Goal: Information Seeking & Learning: Learn about a topic

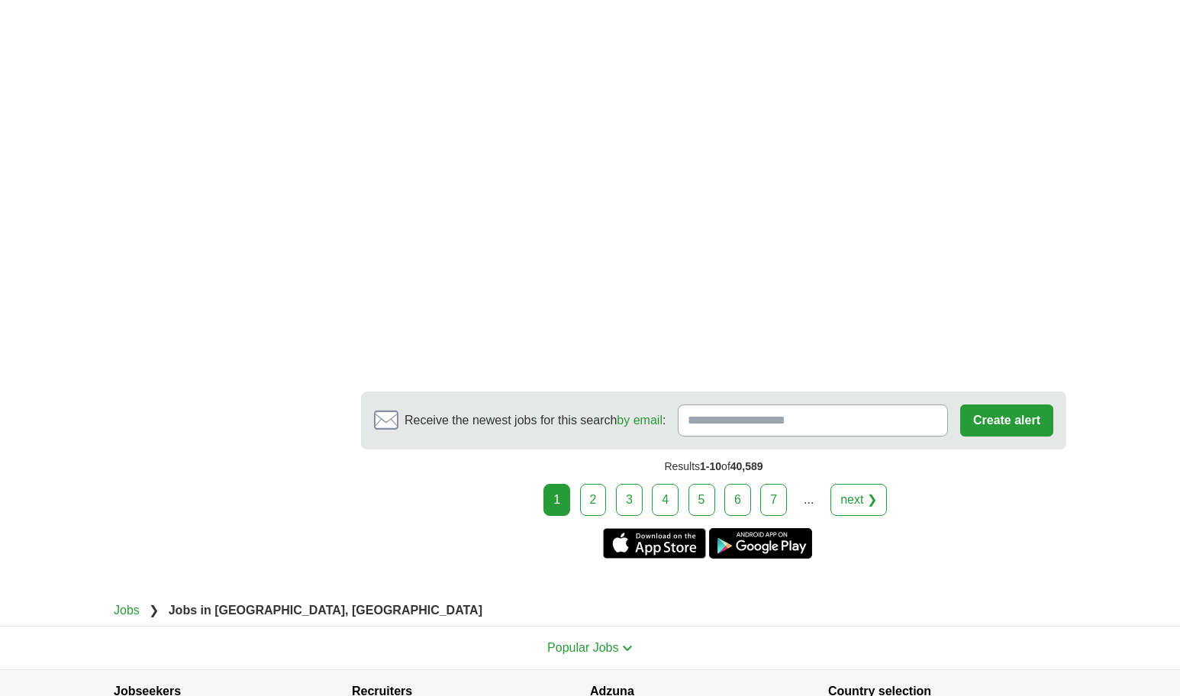
scroll to position [2926, 0]
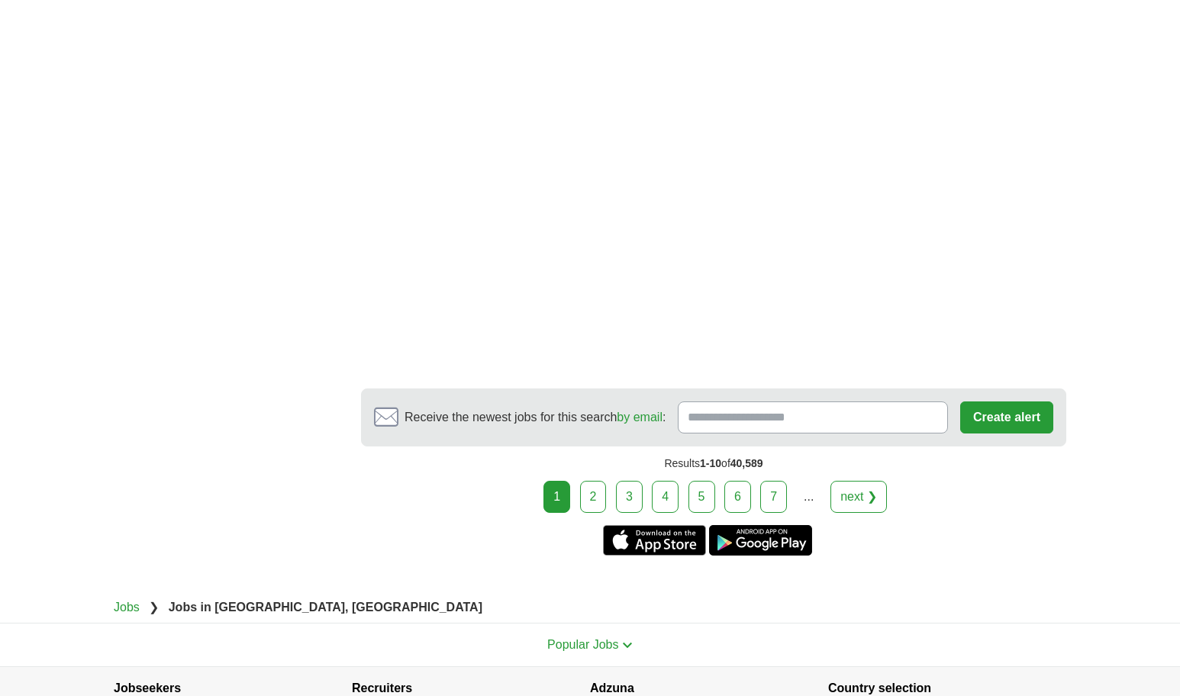
click at [597, 496] on link "2" at bounding box center [593, 497] width 27 height 32
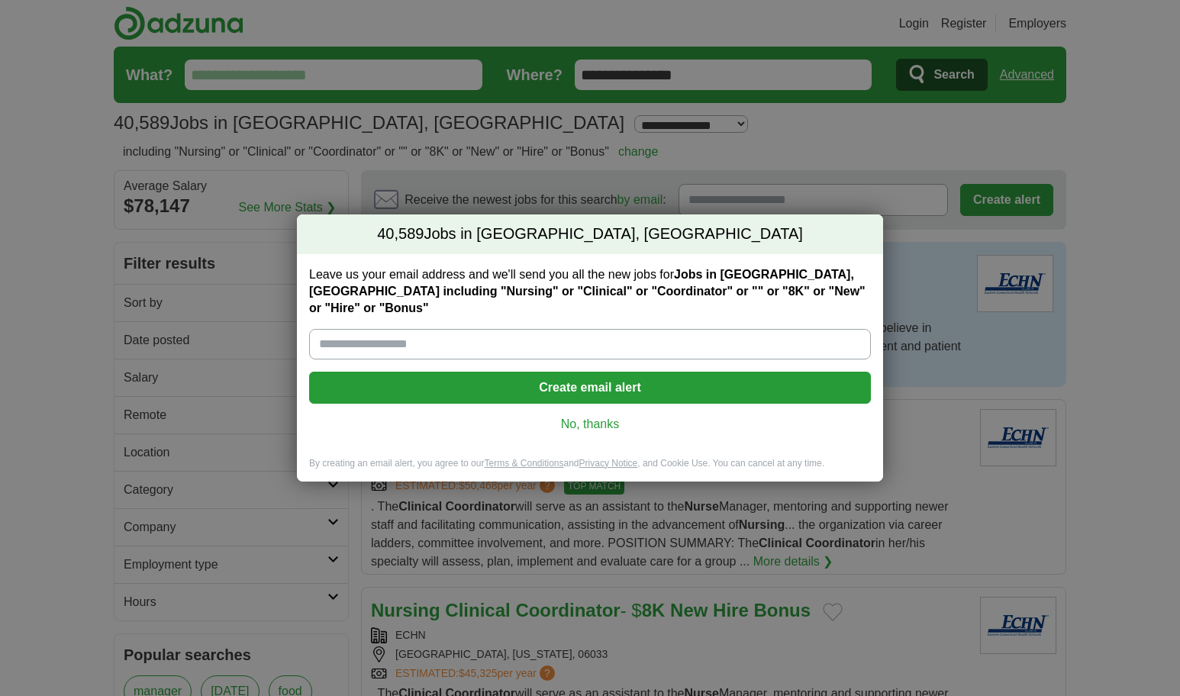
click at [575, 417] on link "No, thanks" at bounding box center [589, 424] width 537 height 17
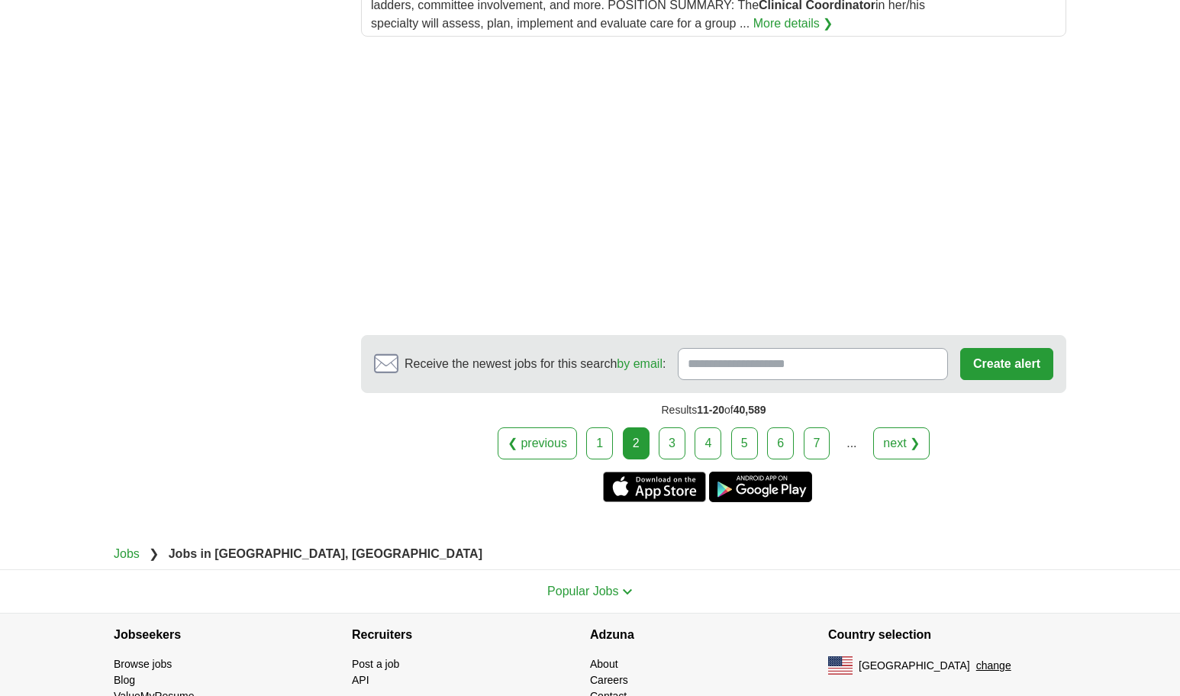
scroll to position [2362, 0]
click at [676, 444] on link "3" at bounding box center [672, 443] width 27 height 32
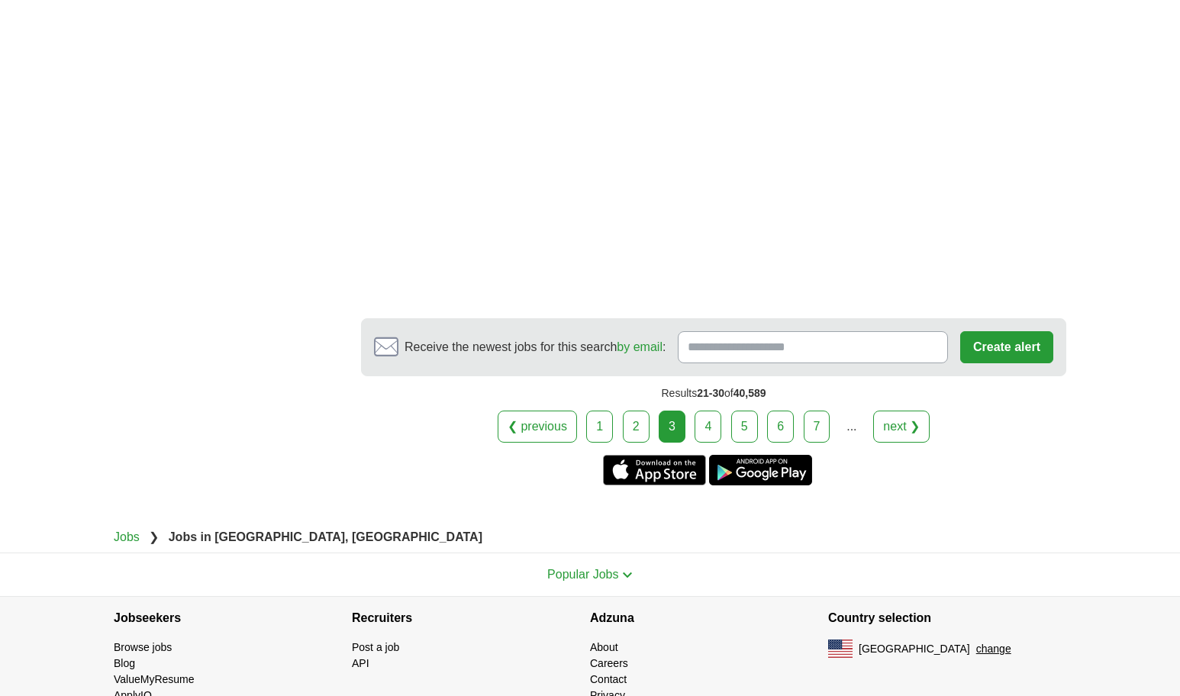
scroll to position [2887, 0]
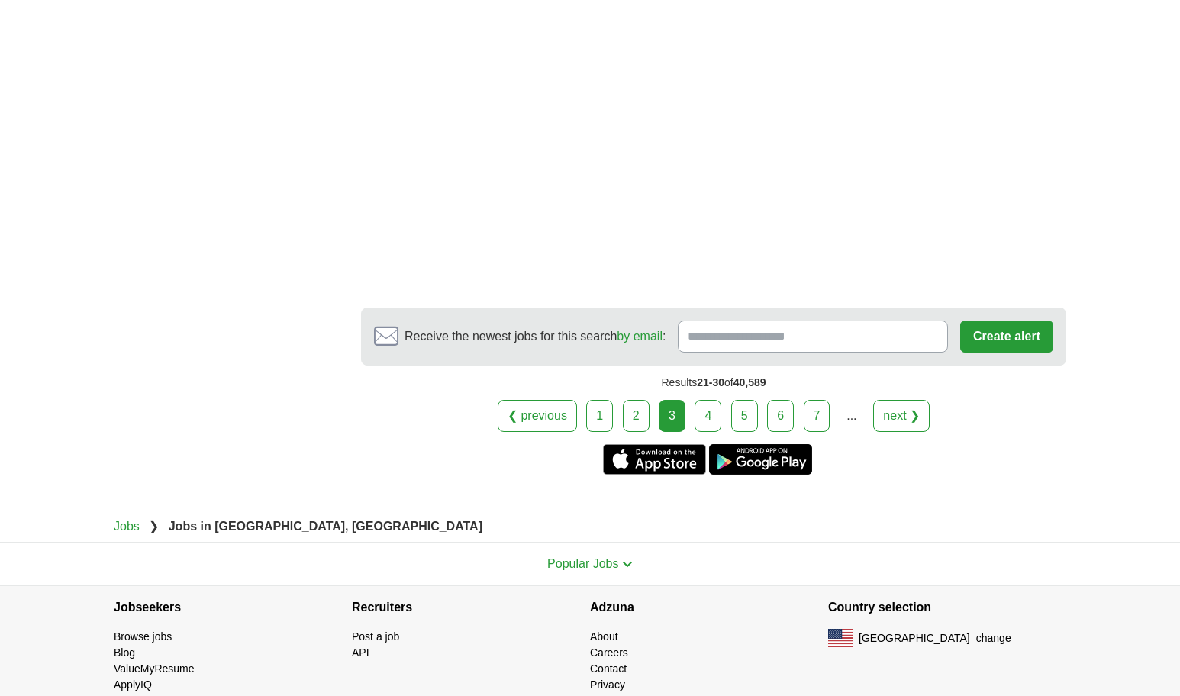
click at [711, 409] on link "4" at bounding box center [708, 416] width 27 height 32
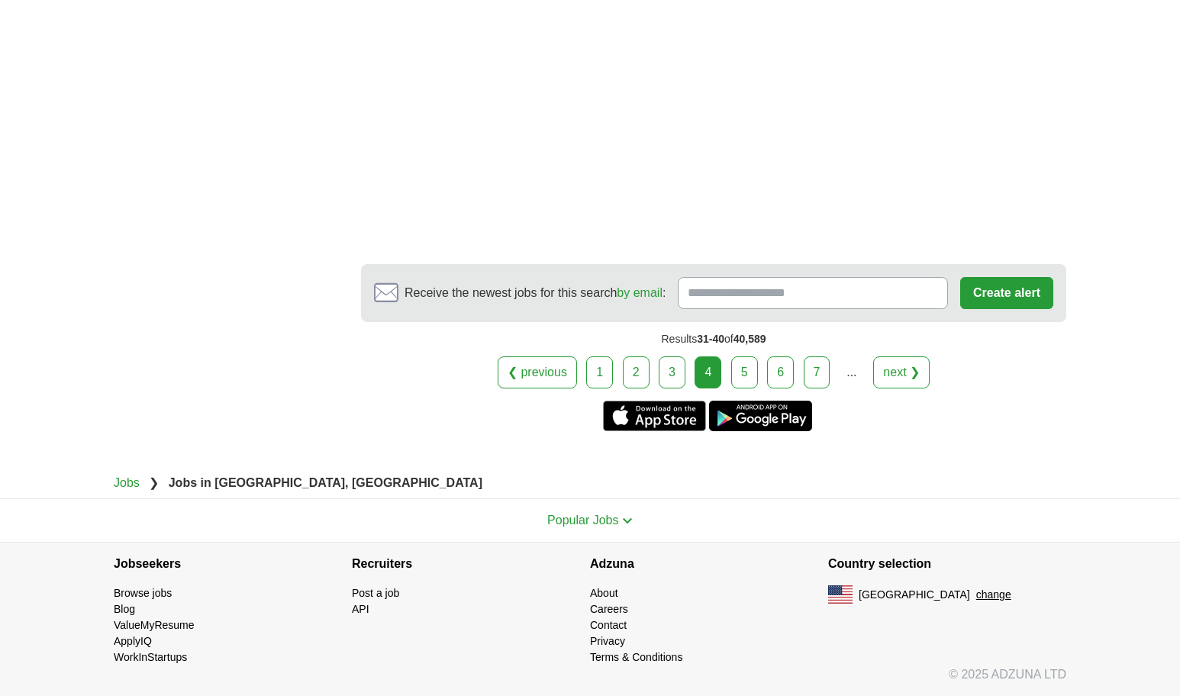
scroll to position [2966, 0]
click at [744, 368] on link "5" at bounding box center [744, 373] width 27 height 32
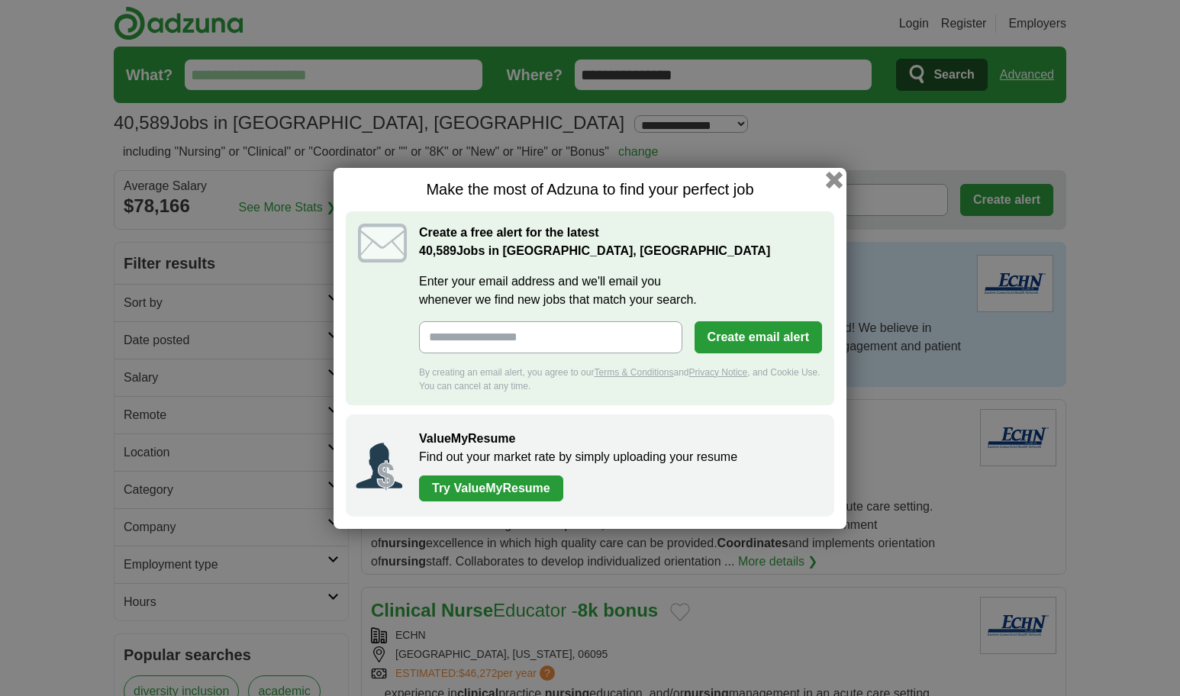
click at [831, 178] on button "button" at bounding box center [834, 179] width 17 height 17
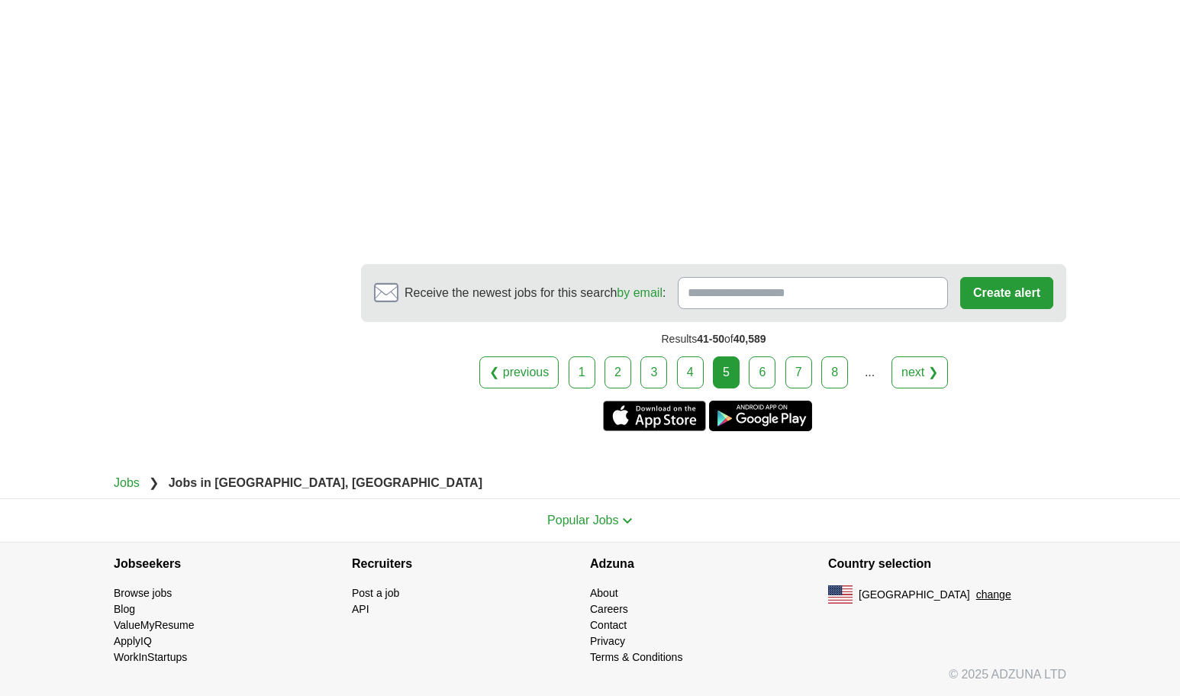
scroll to position [3004, 0]
click at [767, 367] on link "6" at bounding box center [762, 373] width 27 height 32
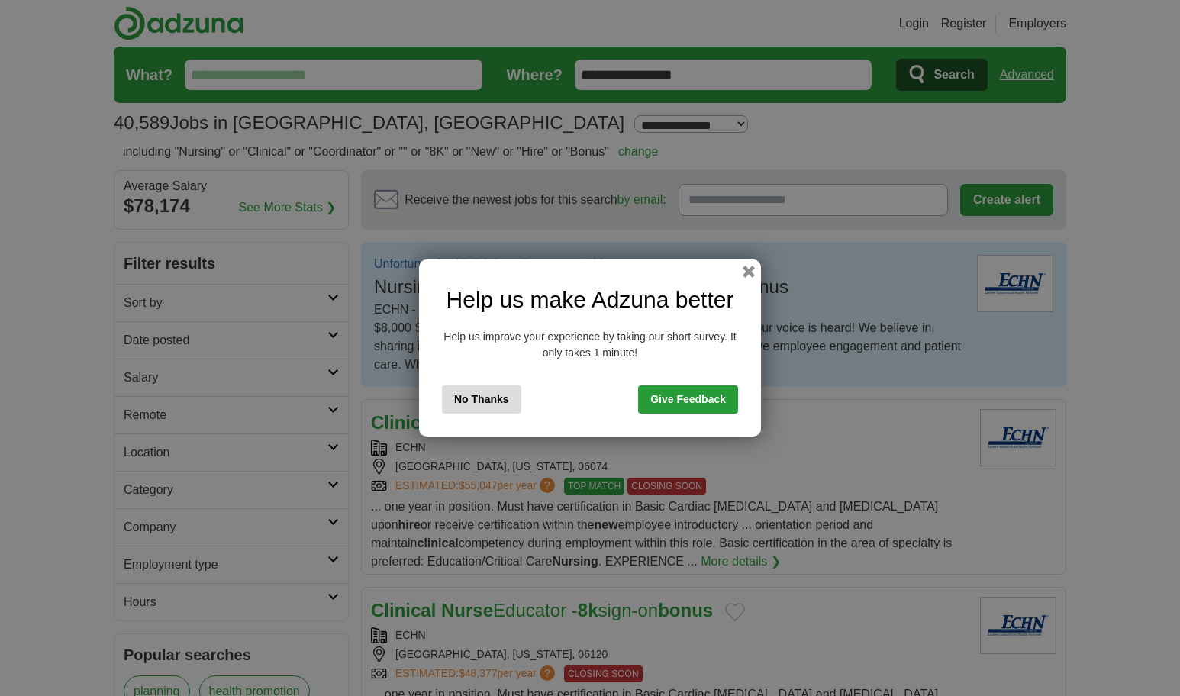
click at [466, 396] on button "No Thanks" at bounding box center [481, 400] width 79 height 28
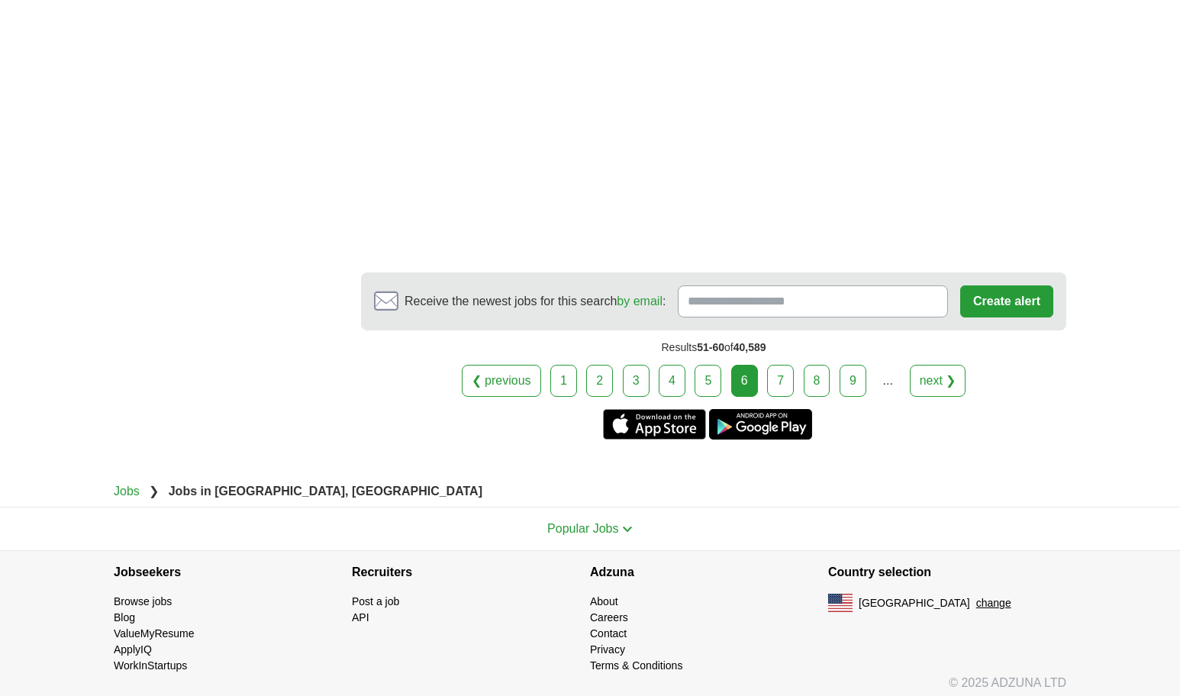
scroll to position [2964, 0]
click at [779, 382] on link "7" at bounding box center [780, 380] width 27 height 32
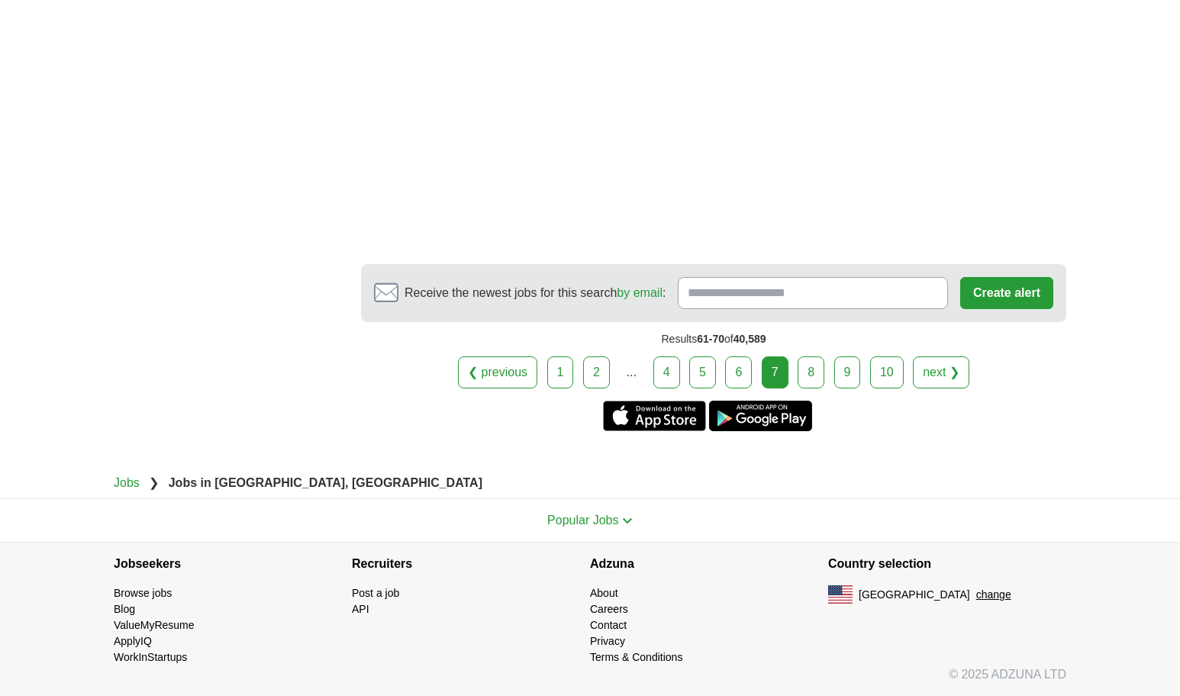
scroll to position [3024, 0]
click at [814, 369] on link "8" at bounding box center [811, 373] width 27 height 32
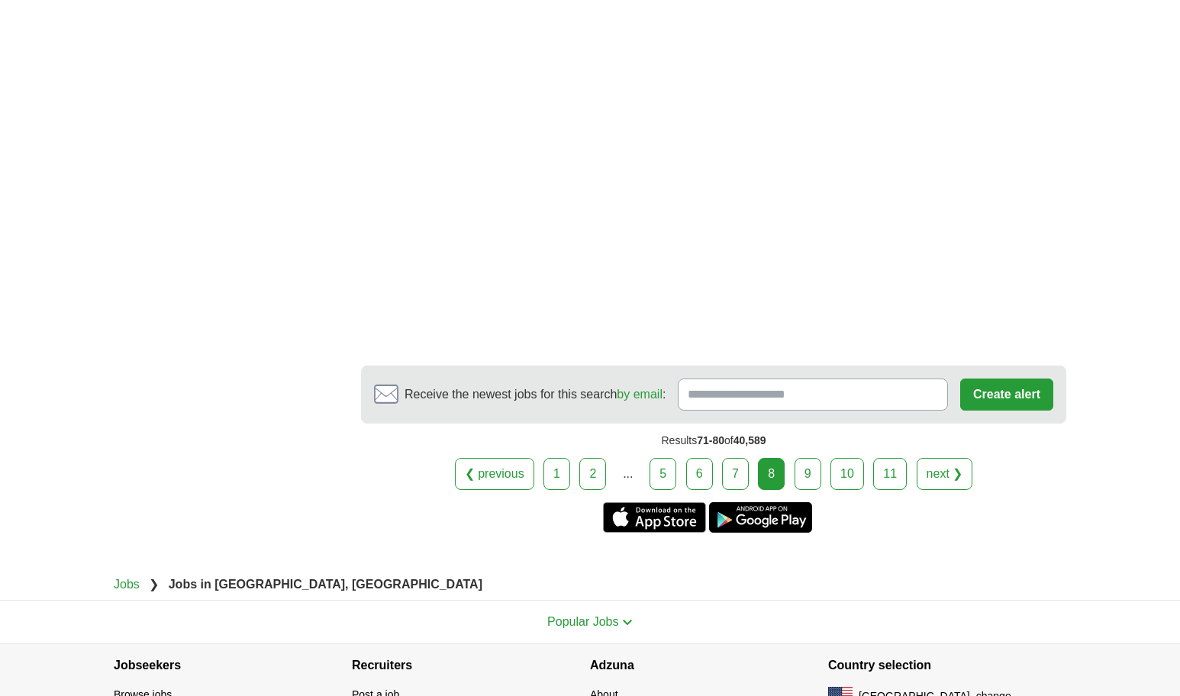
scroll to position [2874, 0]
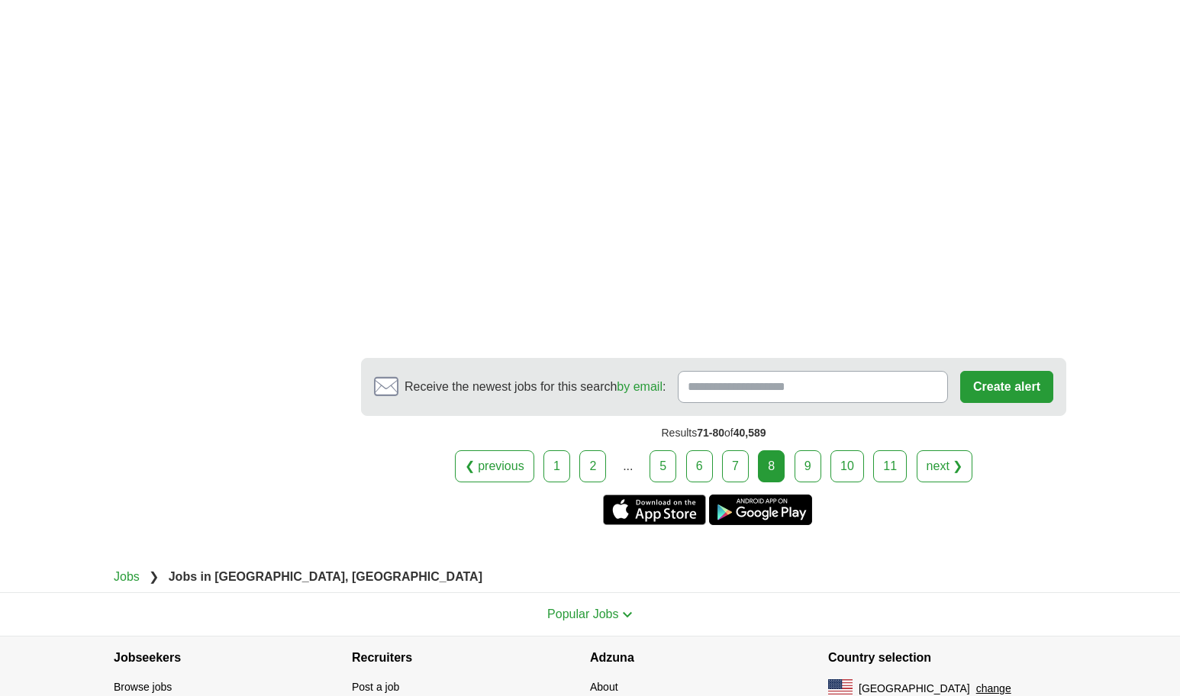
click at [808, 466] on link "9" at bounding box center [808, 466] width 27 height 32
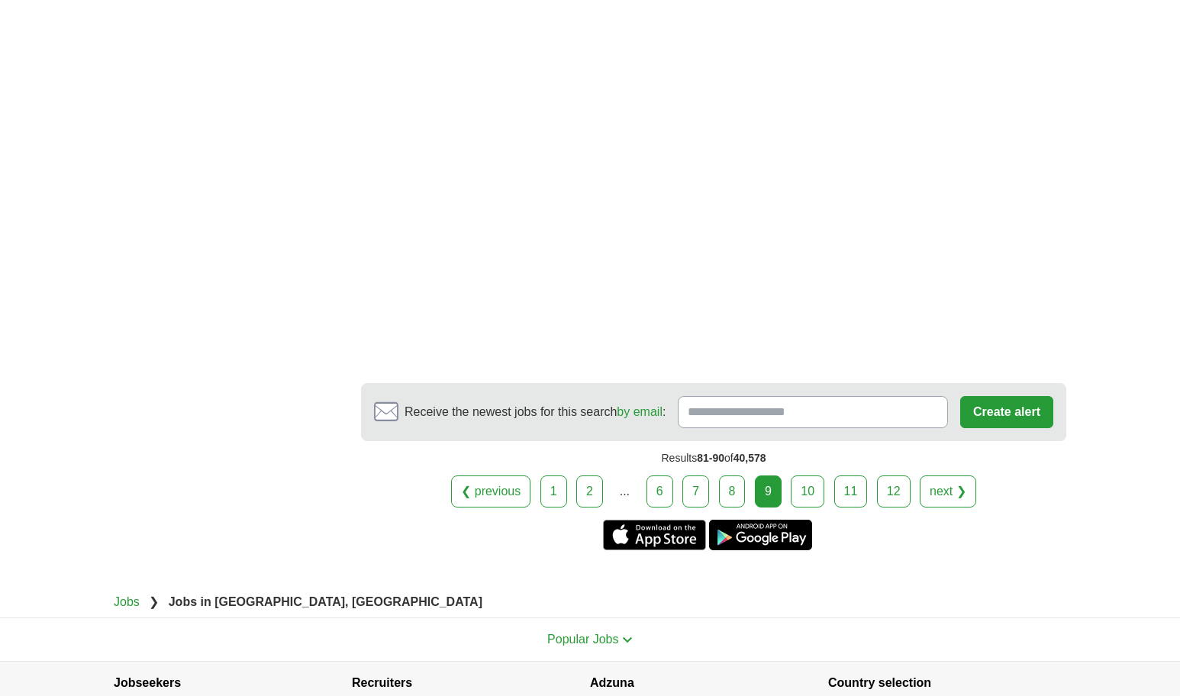
scroll to position [2780, 0]
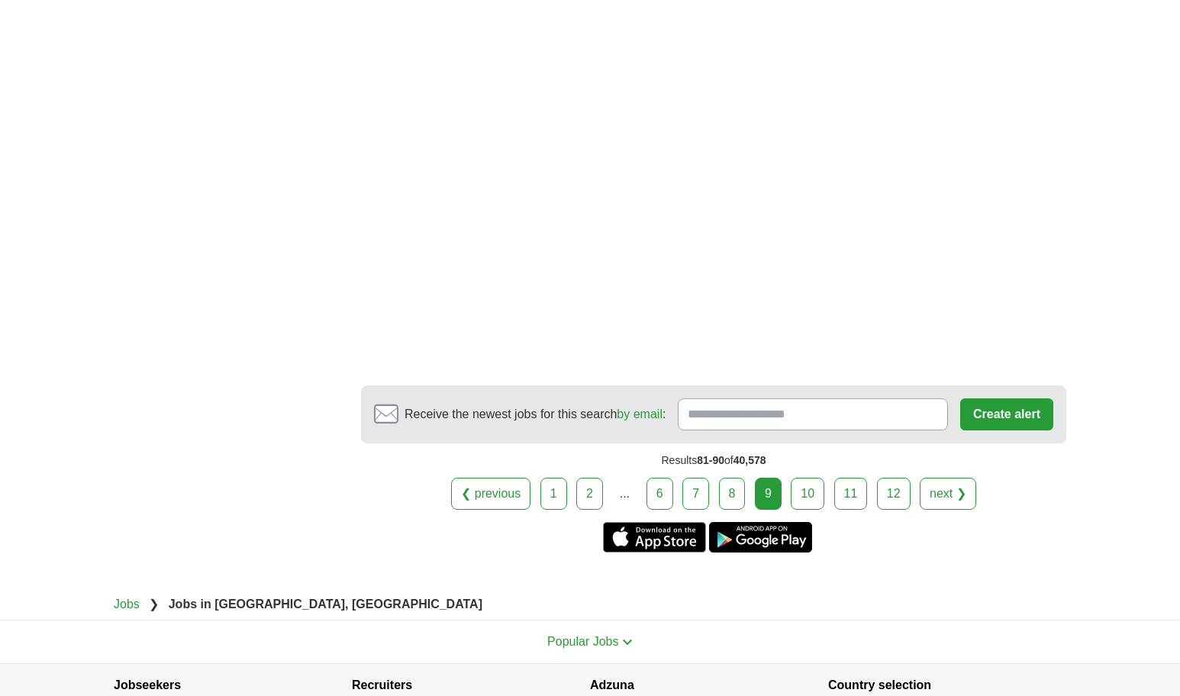
click at [811, 496] on link "10" at bounding box center [808, 494] width 34 height 32
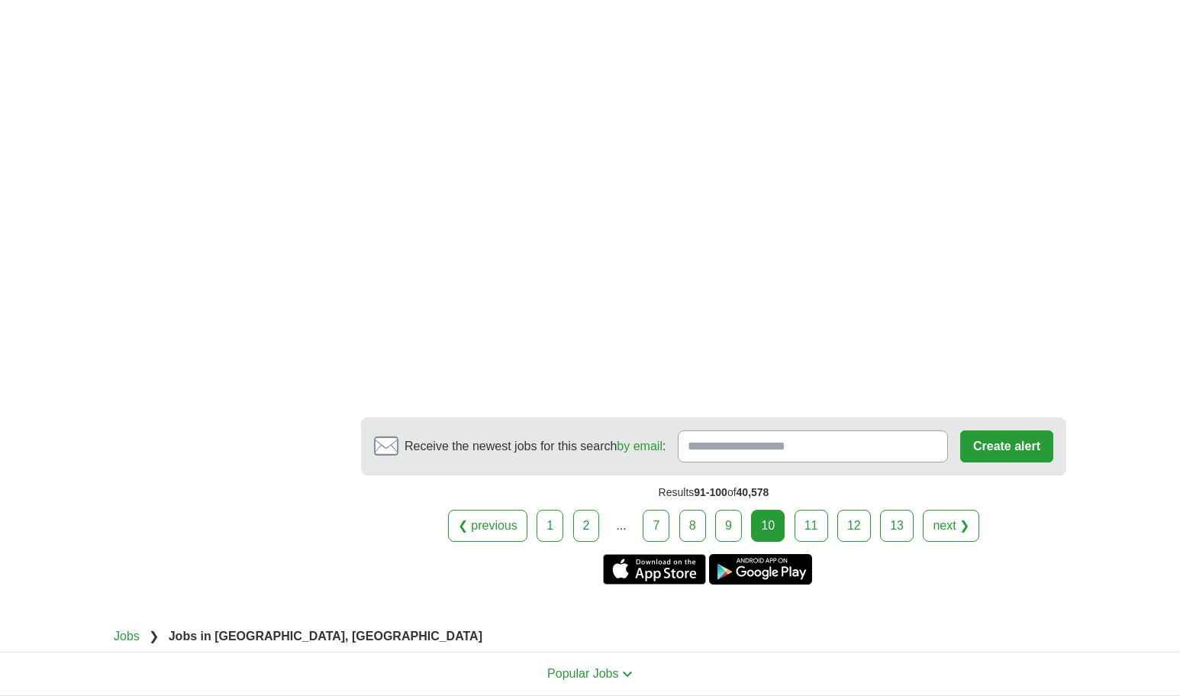
scroll to position [2796, 0]
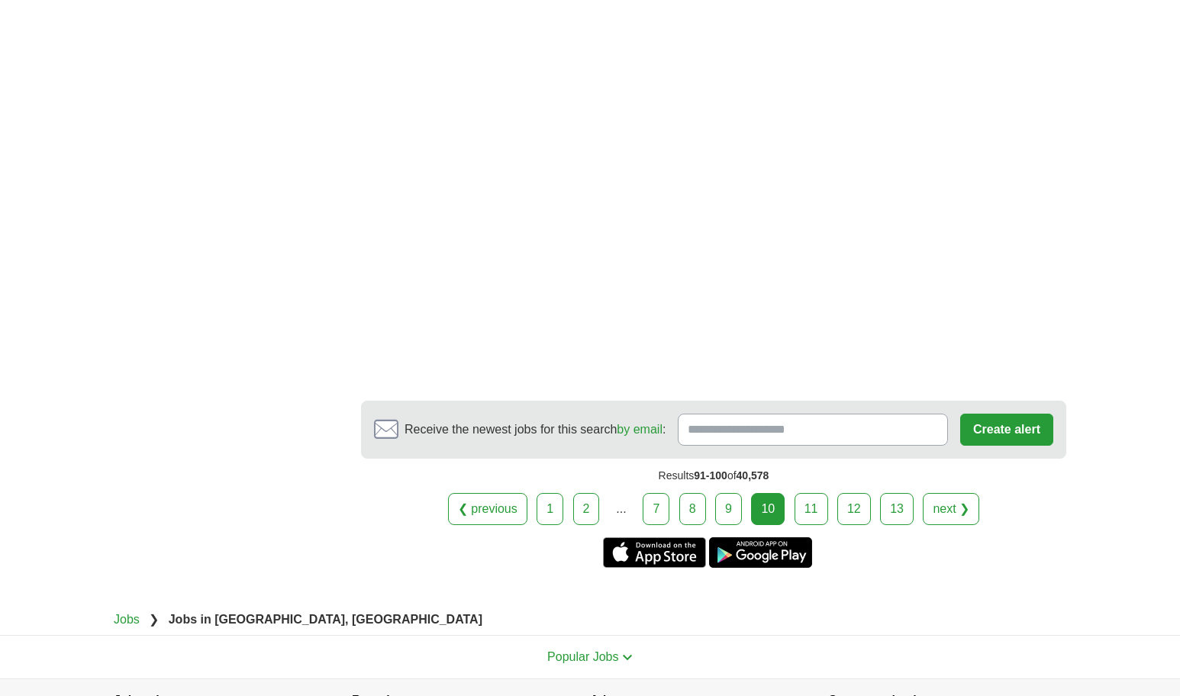
click at [813, 510] on link "11" at bounding box center [812, 509] width 34 height 32
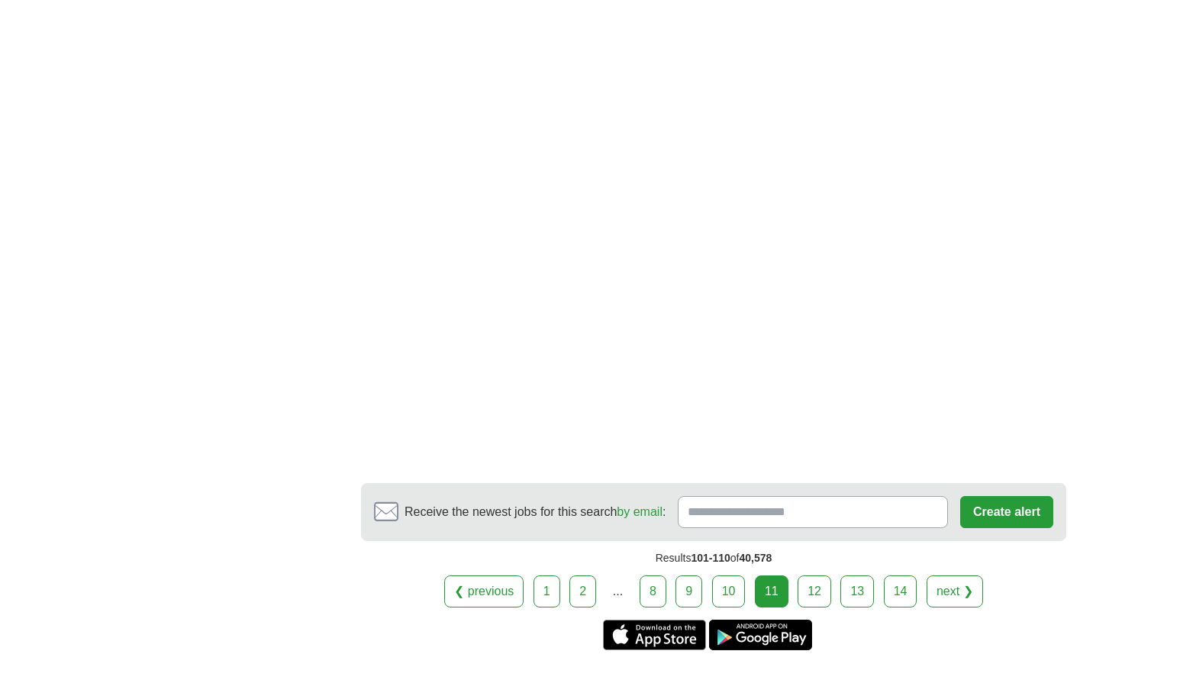
scroll to position [2761, 0]
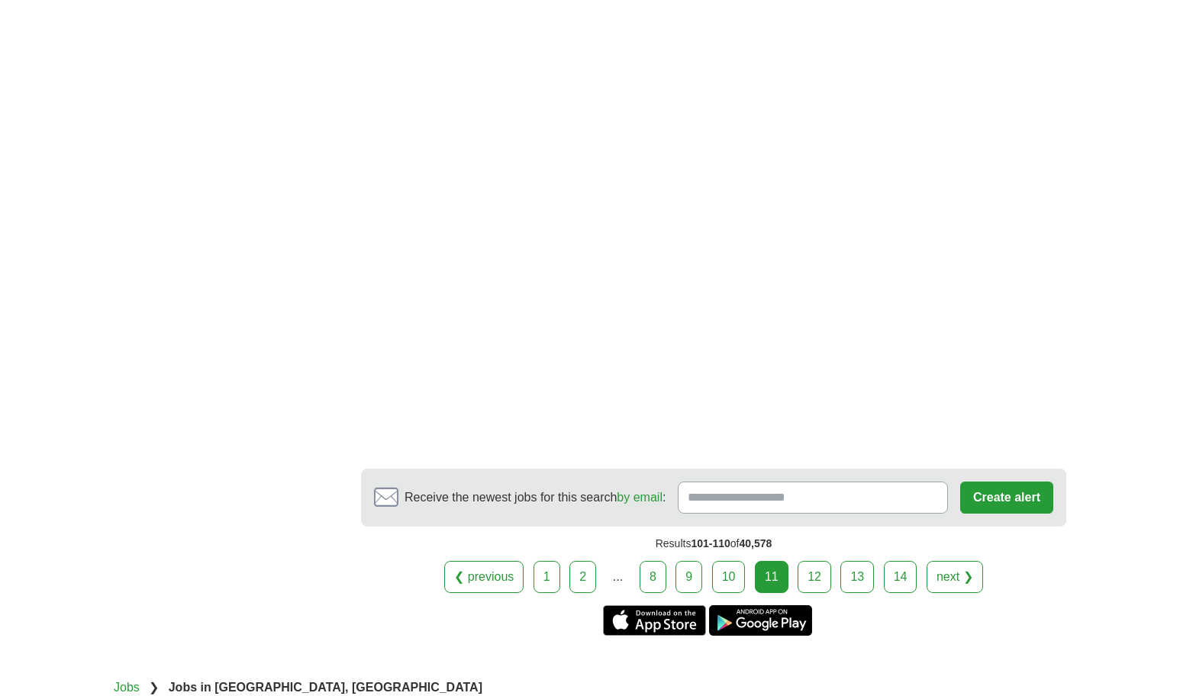
click at [814, 576] on link "12" at bounding box center [815, 577] width 34 height 32
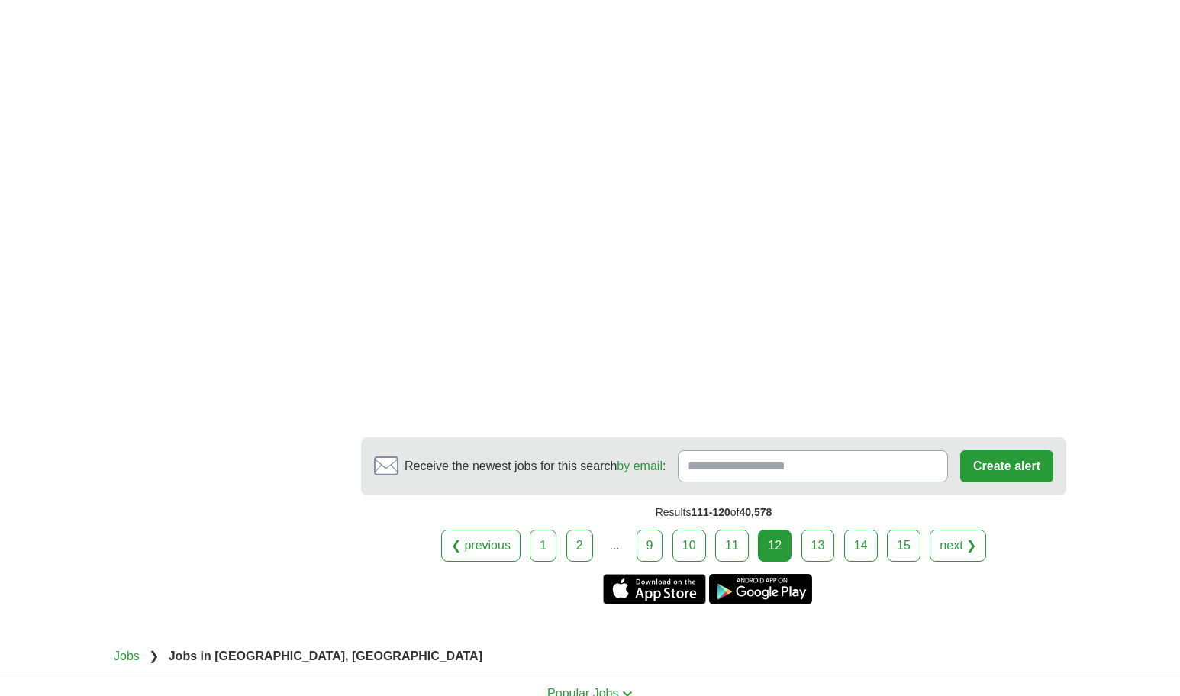
scroll to position [2760, 0]
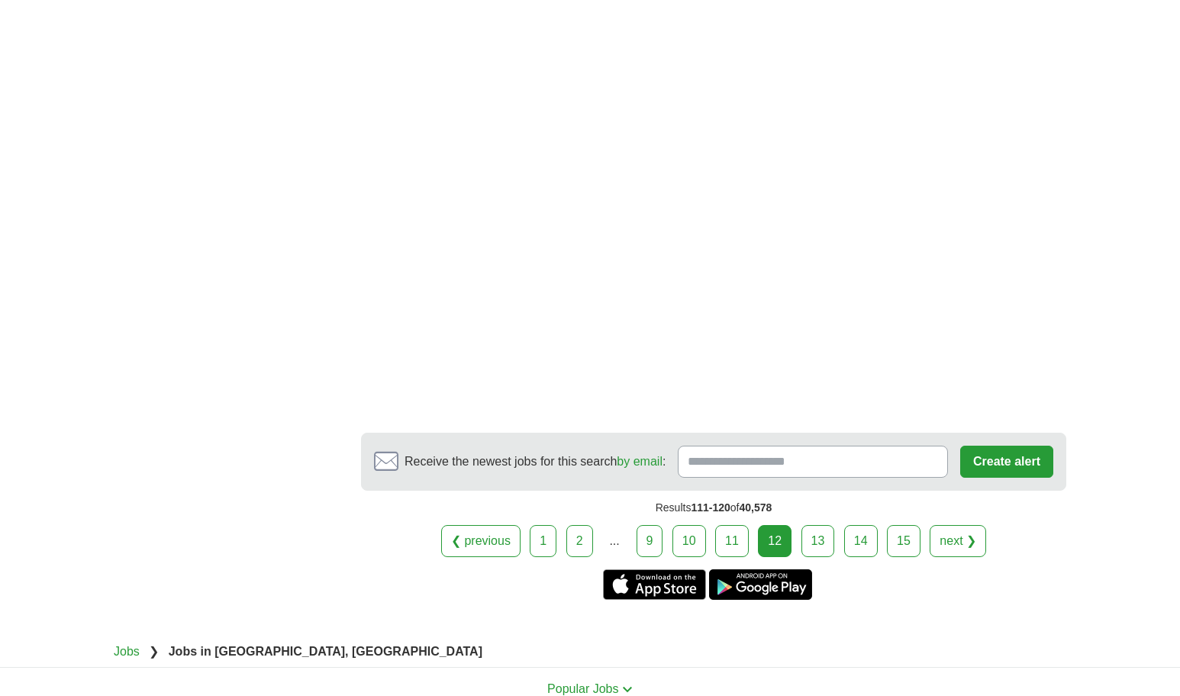
click at [820, 540] on link "13" at bounding box center [819, 541] width 34 height 32
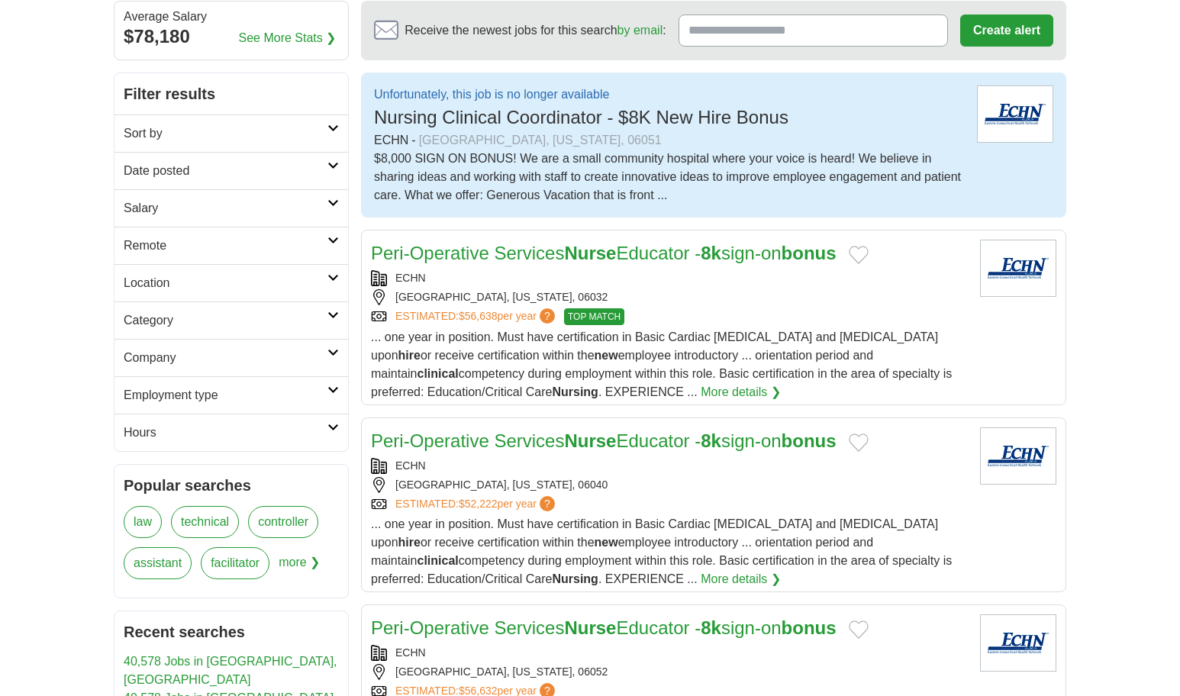
scroll to position [221, 0]
